Goal: Task Accomplishment & Management: Use online tool/utility

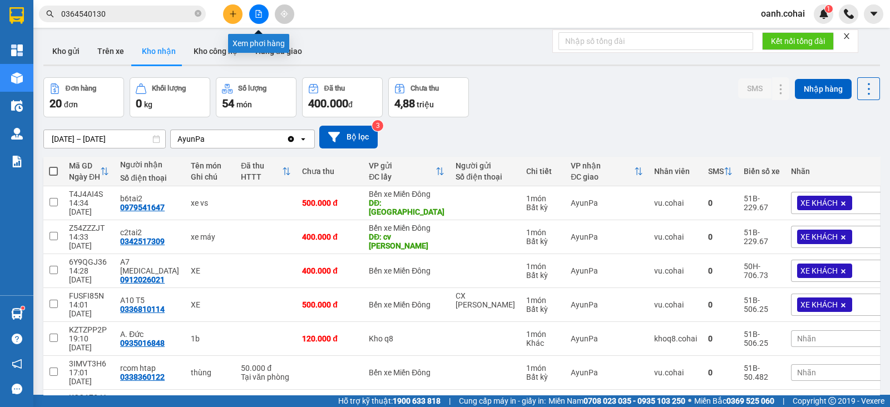
click at [261, 6] on button at bounding box center [258, 13] width 19 height 19
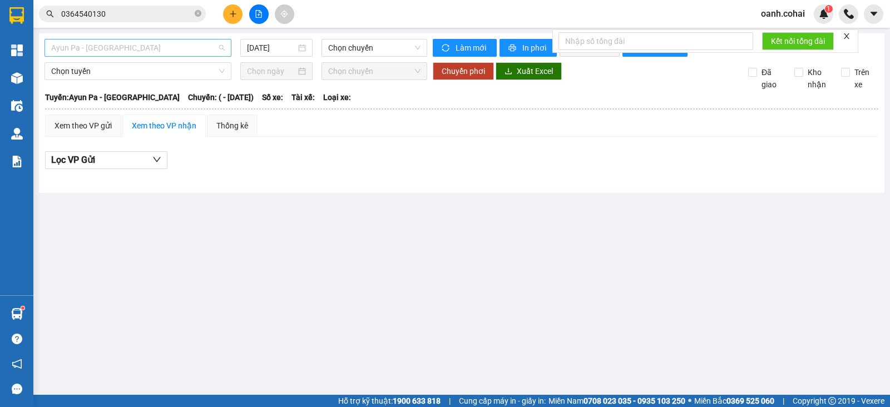
click at [205, 49] on span "Ayun Pa - [GEOGRAPHIC_DATA]" at bounding box center [138, 47] width 174 height 17
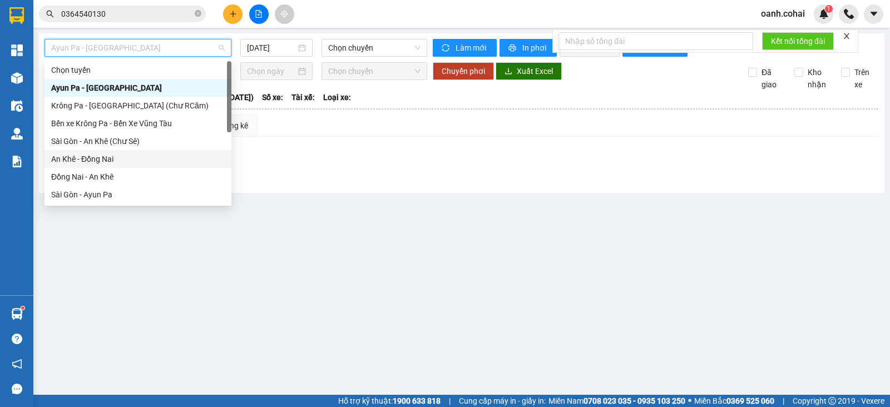
scroll to position [139, 0]
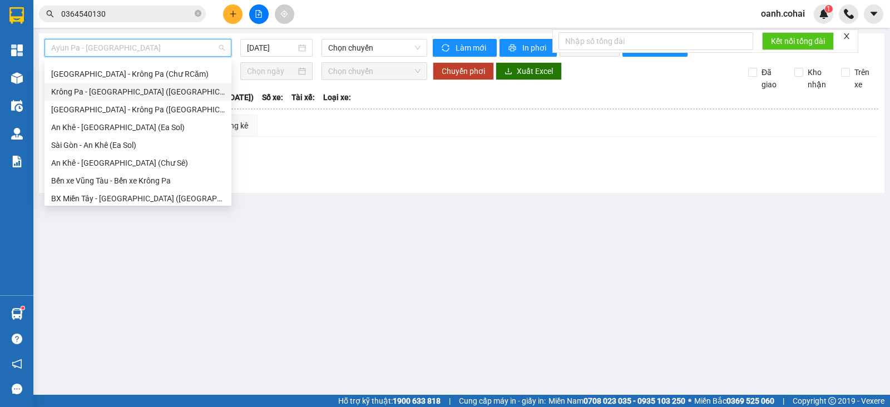
click at [120, 88] on div "Krông Pa - [GEOGRAPHIC_DATA] ([GEOGRAPHIC_DATA])" at bounding box center [138, 92] width 174 height 12
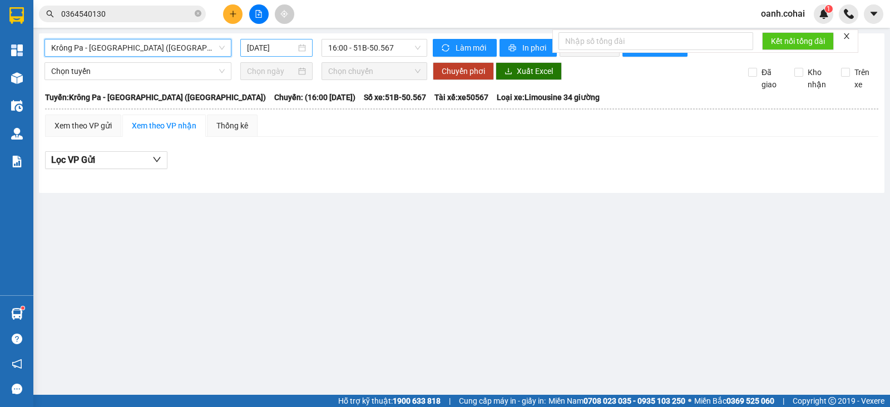
click at [274, 46] on input "[DATE]" at bounding box center [272, 48] width 50 height 12
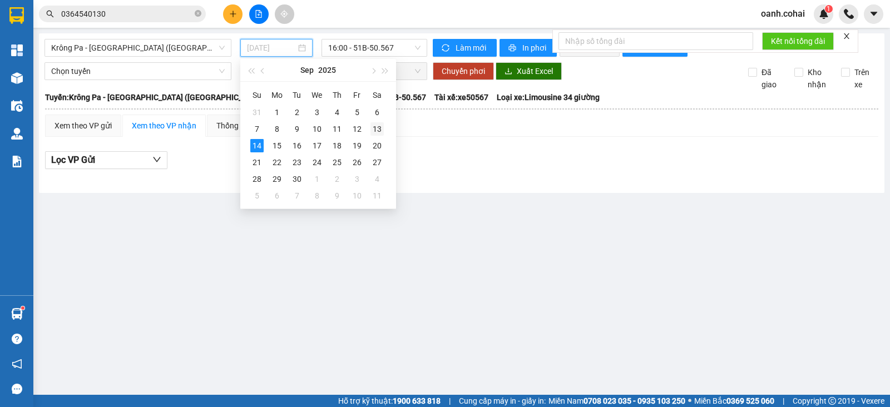
click at [376, 129] on div "13" at bounding box center [376, 128] width 13 height 13
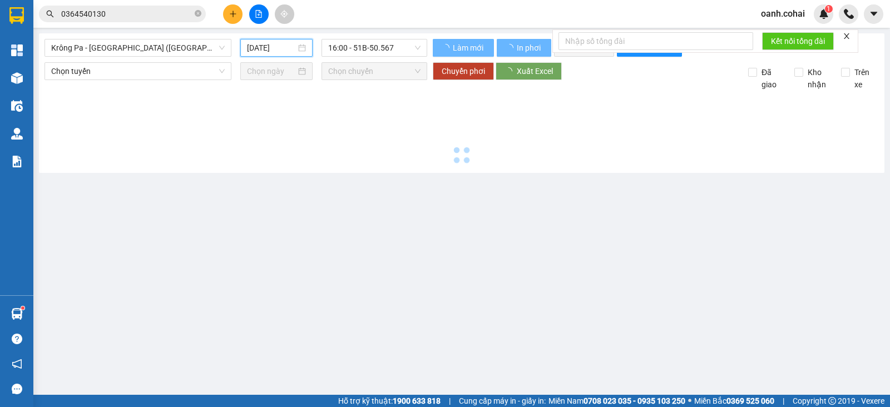
type input "[DATE]"
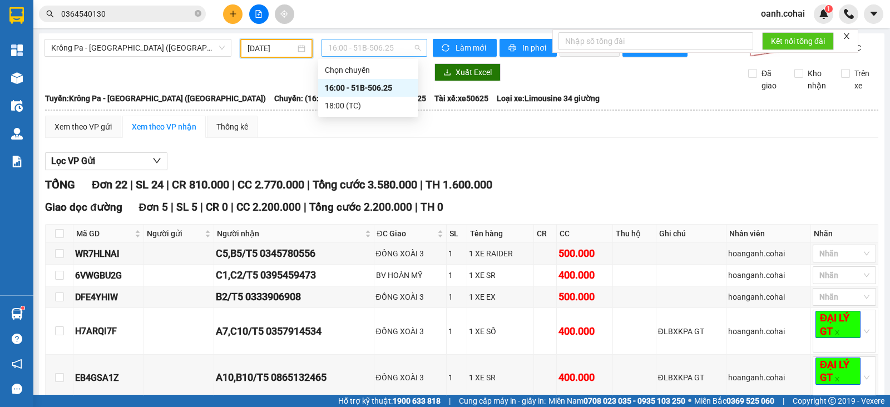
click at [372, 41] on span "16:00 - 51B-506.25" at bounding box center [374, 47] width 92 height 17
click at [336, 106] on div "18:00 (TC)" at bounding box center [368, 106] width 87 height 12
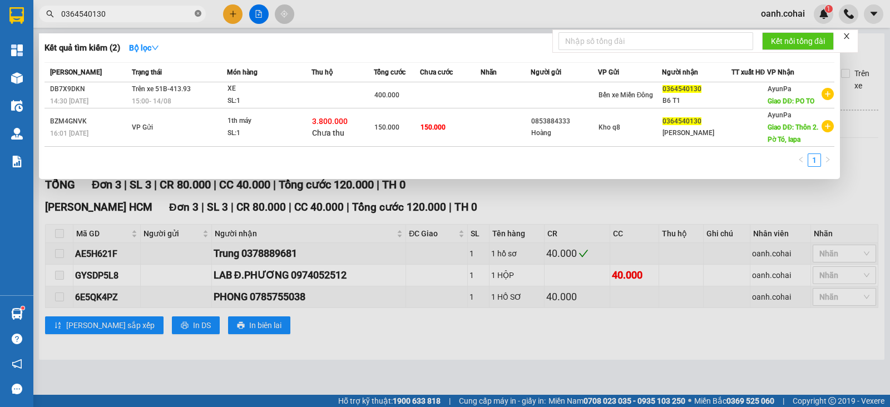
click at [196, 15] on icon "close-circle" at bounding box center [198, 13] width 7 height 7
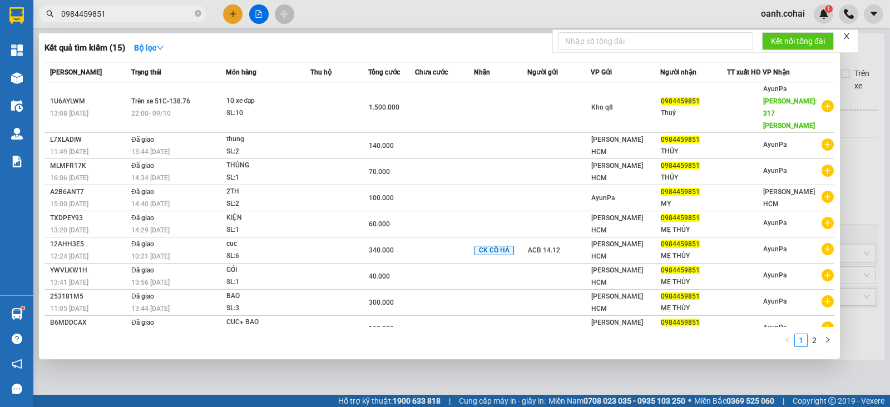
type input "0984459851"
